Goal: Find specific page/section: Find specific page/section

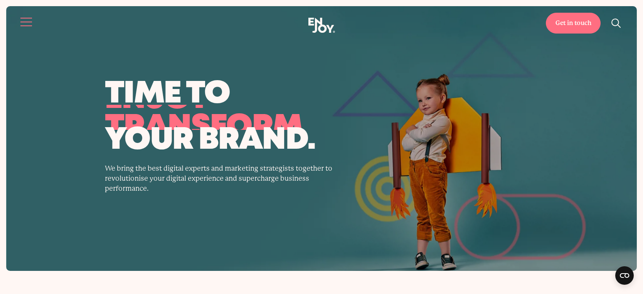
click at [27, 18] on button "Site navigation" at bounding box center [26, 22] width 16 height 16
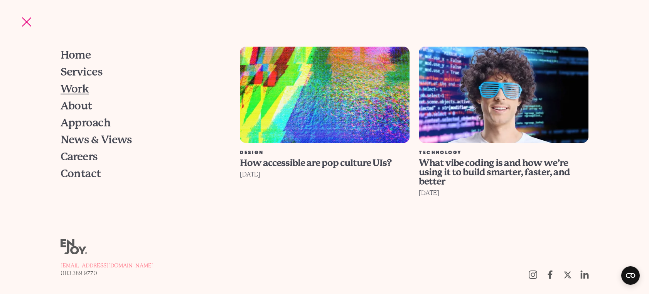
click at [79, 88] on span "Work" at bounding box center [74, 89] width 29 height 11
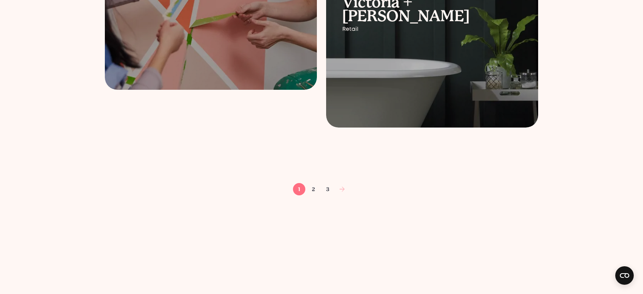
scroll to position [1233, 0]
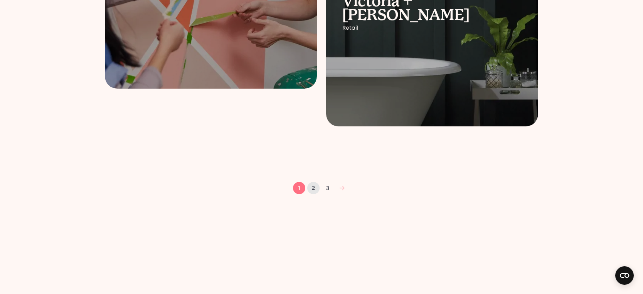
click at [314, 185] on link "2" at bounding box center [313, 188] width 12 height 12
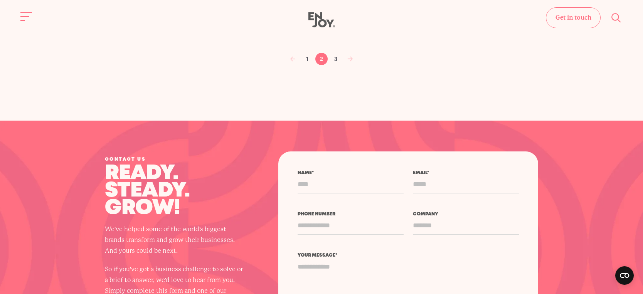
scroll to position [1349, 0]
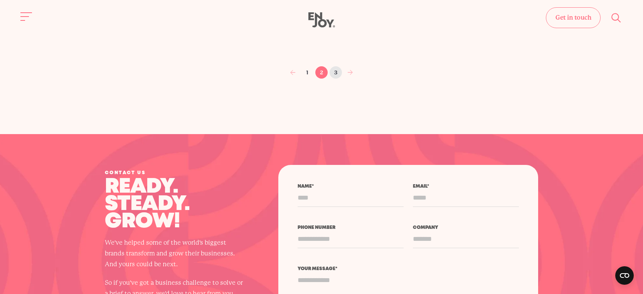
click at [334, 73] on link "3" at bounding box center [335, 72] width 12 height 12
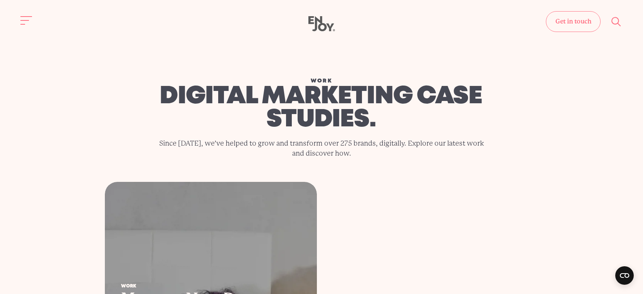
scroll to position [0, 0]
